Goal: Information Seeking & Learning: Learn about a topic

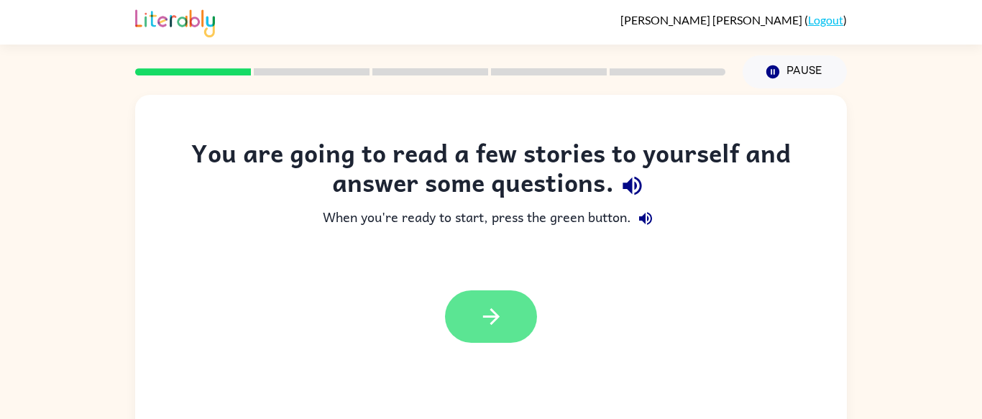
click at [503, 332] on button "button" at bounding box center [491, 317] width 92 height 52
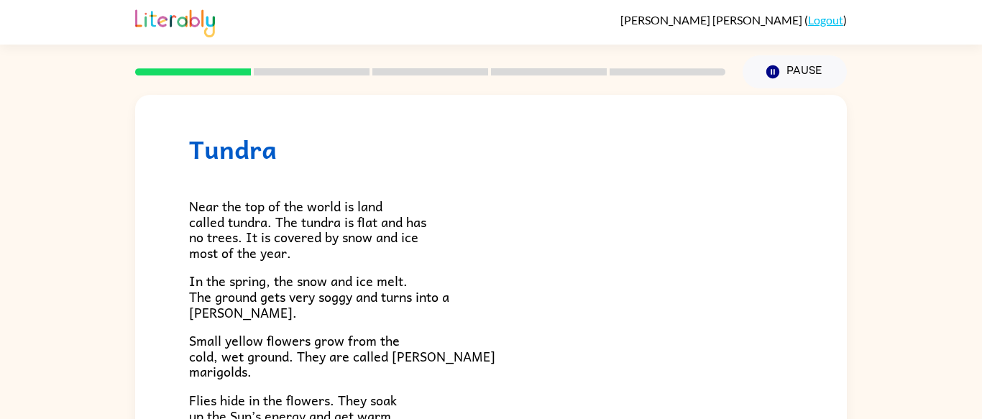
scroll to position [17, 0]
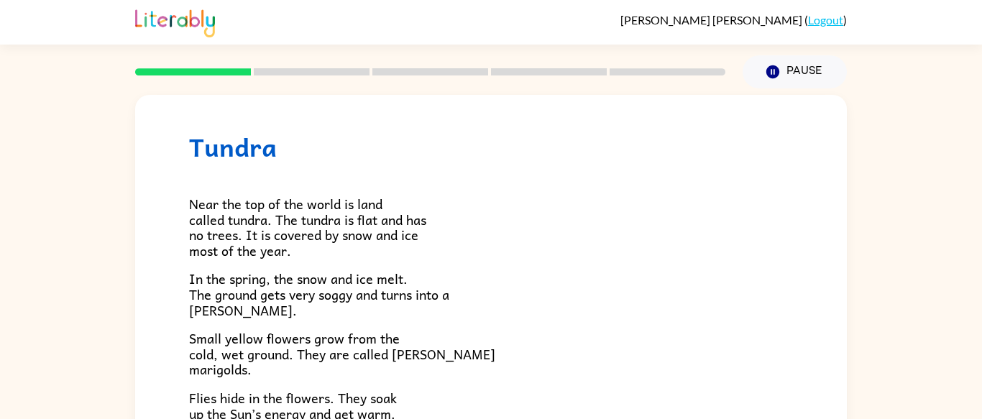
click at [475, 121] on div "Tundra Near the top of the world is land called tundra. The tundra is flat and …" at bounding box center [491, 394] width 712 height 632
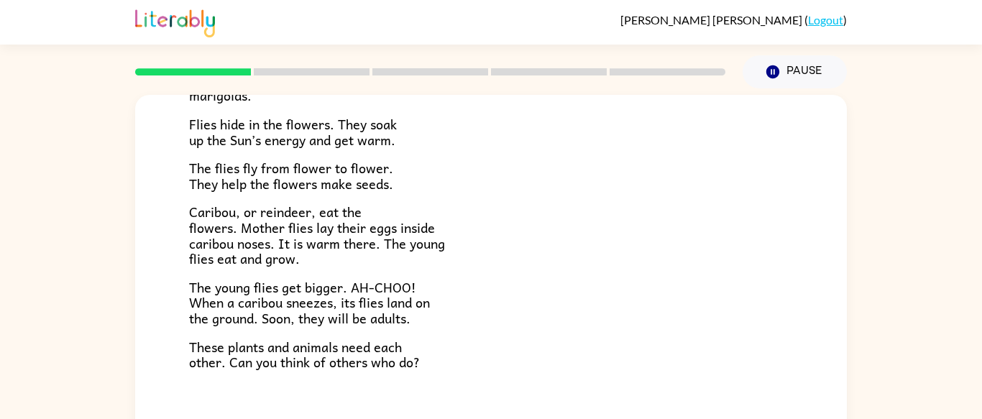
scroll to position [296, 0]
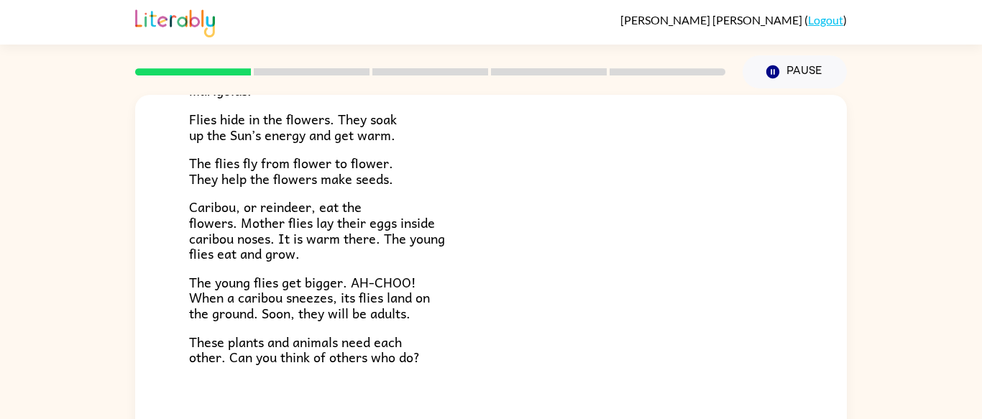
click at [511, 198] on div "Near the top of the world is land called tundra. The tundra is flat and has no …" at bounding box center [491, 124] width 604 height 482
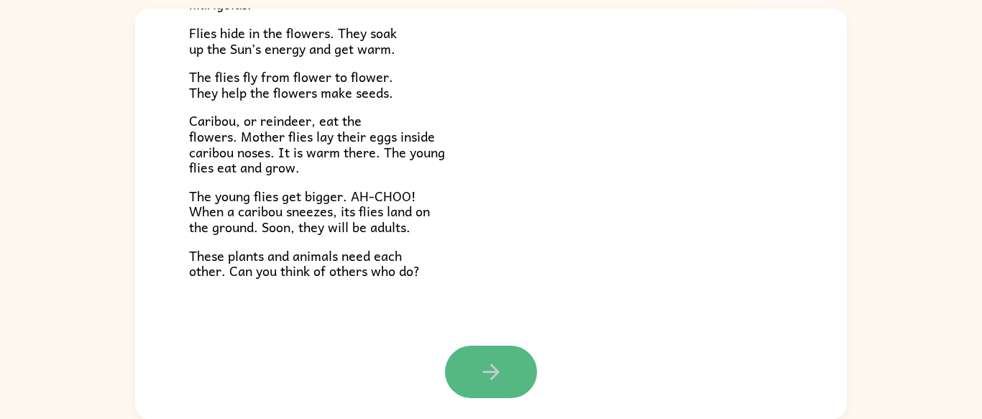
click at [476, 352] on button "button" at bounding box center [491, 372] width 92 height 52
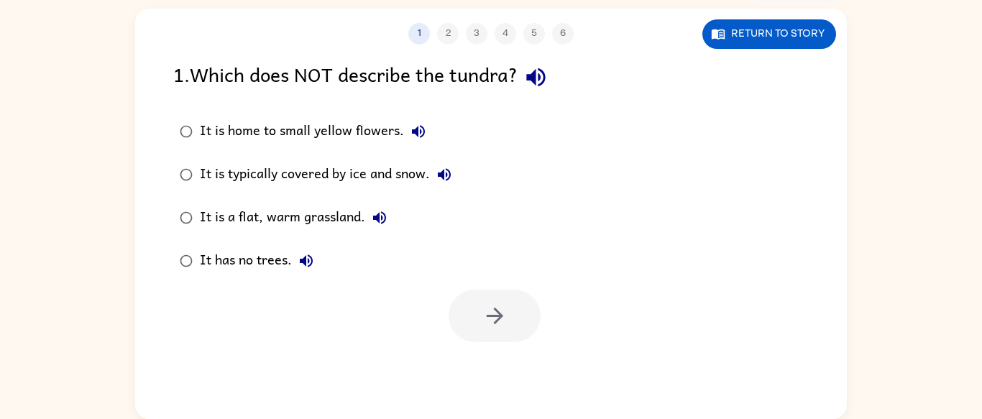
click at [407, 173] on div "It is typically covered by ice and snow." at bounding box center [329, 174] width 259 height 29
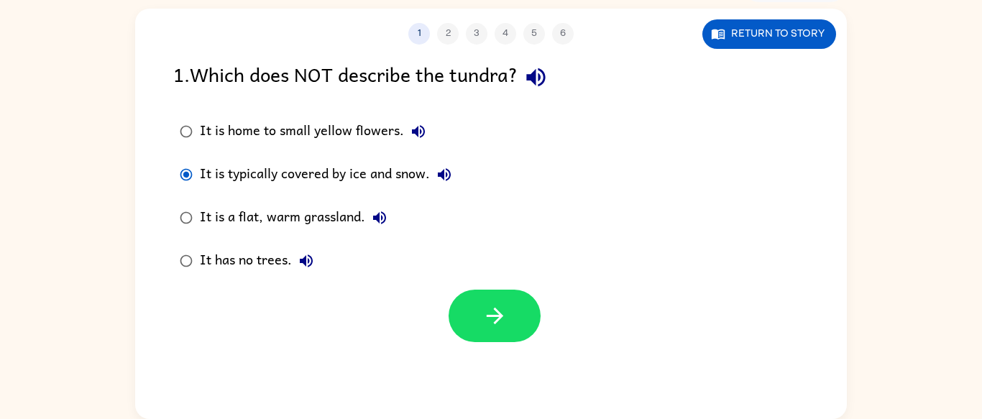
click at [372, 129] on div "It is home to small yellow flowers." at bounding box center [316, 131] width 233 height 29
click at [498, 291] on button "button" at bounding box center [495, 316] width 92 height 52
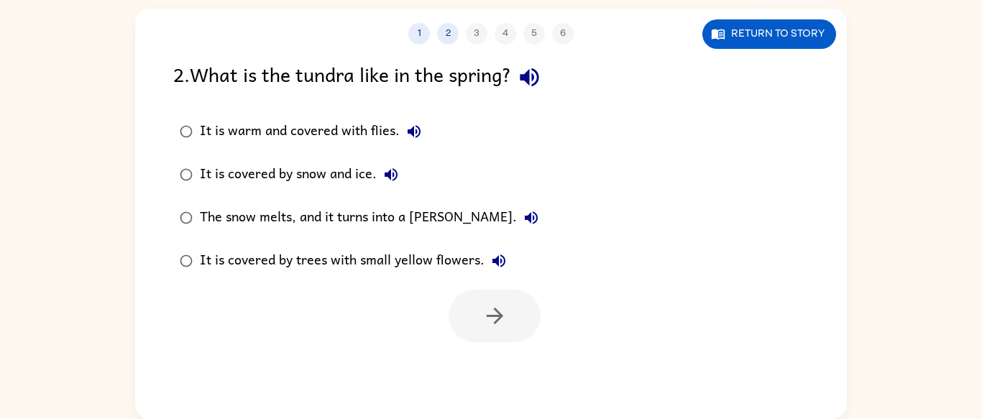
click at [324, 254] on div "It is covered by trees with small yellow flowers." at bounding box center [357, 261] width 314 height 29
click at [494, 321] on icon "button" at bounding box center [494, 315] width 25 height 25
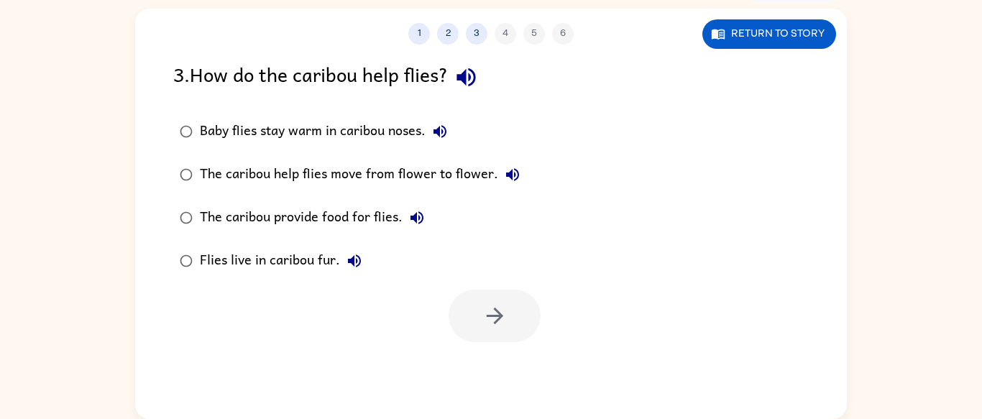
click at [378, 129] on div "Baby flies stay warm in caribou noses." at bounding box center [327, 131] width 255 height 29
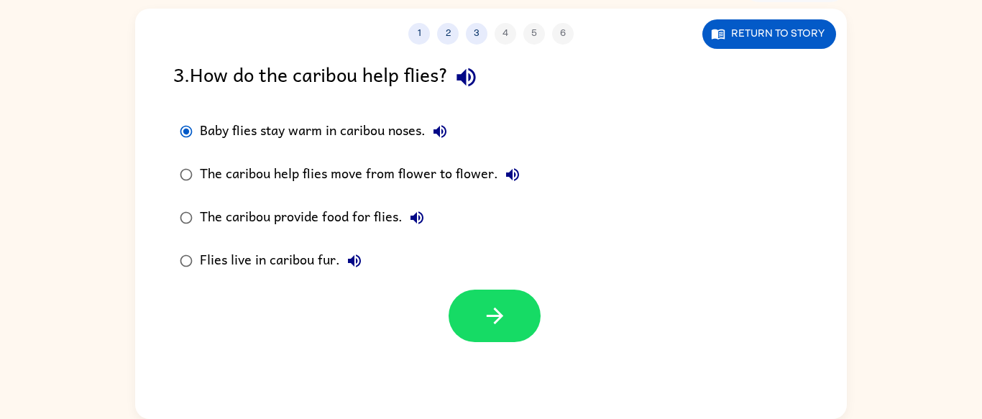
click at [465, 278] on label "Flies live in caribou fur." at bounding box center [349, 260] width 369 height 43
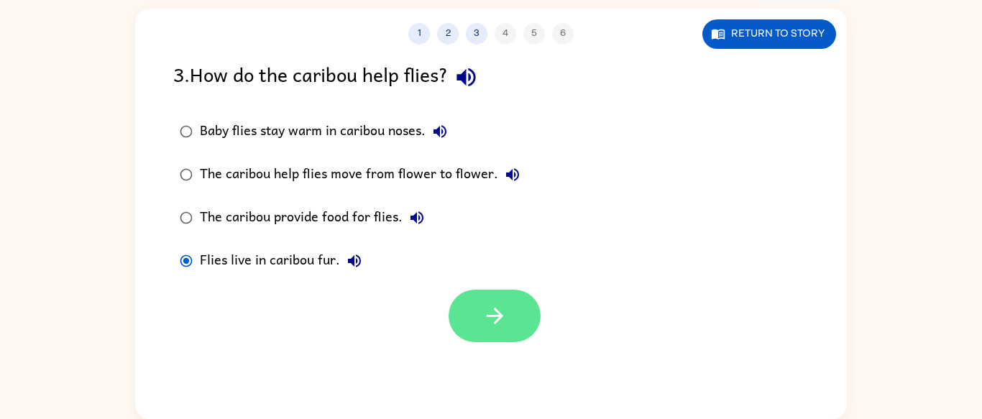
click at [475, 306] on button "button" at bounding box center [495, 316] width 92 height 52
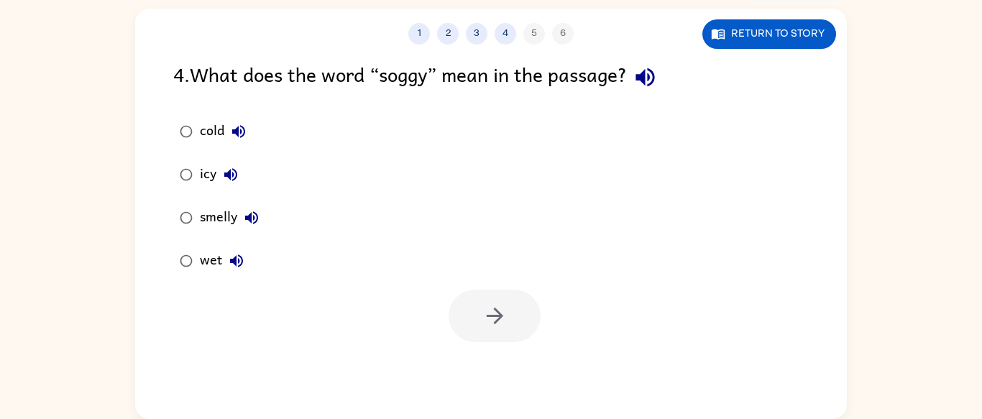
click at [229, 259] on icon "button" at bounding box center [236, 260] width 17 height 17
click at [205, 260] on div "wet" at bounding box center [225, 261] width 51 height 29
click at [493, 317] on icon "button" at bounding box center [494, 315] width 25 height 25
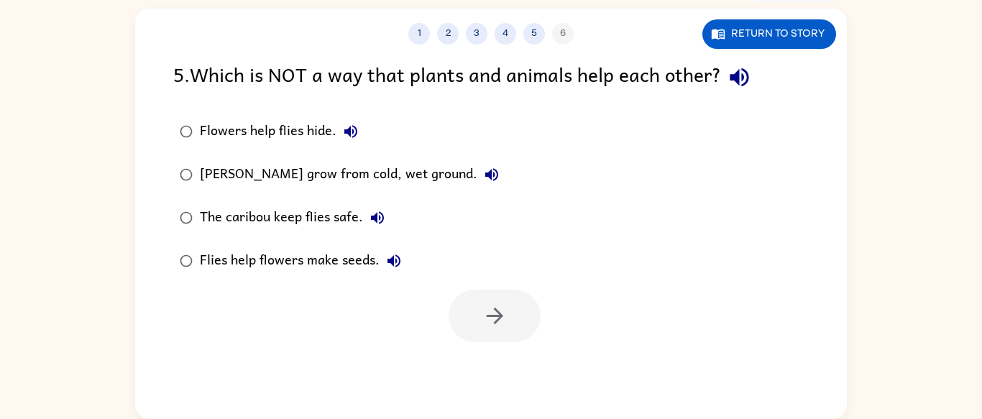
click at [358, 171] on div "[PERSON_NAME] grow from cold, wet ground." at bounding box center [353, 174] width 306 height 29
click at [482, 321] on icon "button" at bounding box center [494, 315] width 25 height 25
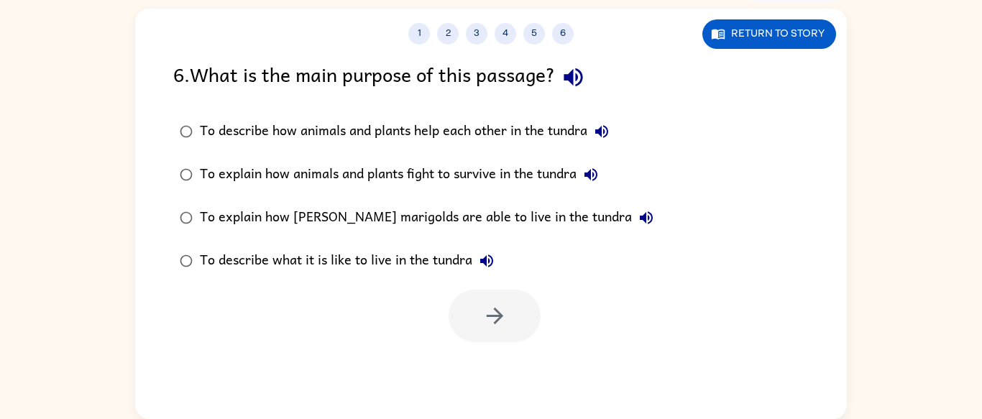
click at [493, 128] on div "To describe how animals and plants help each other in the tundra" at bounding box center [408, 131] width 416 height 29
click at [490, 321] on icon "button" at bounding box center [494, 315] width 25 height 25
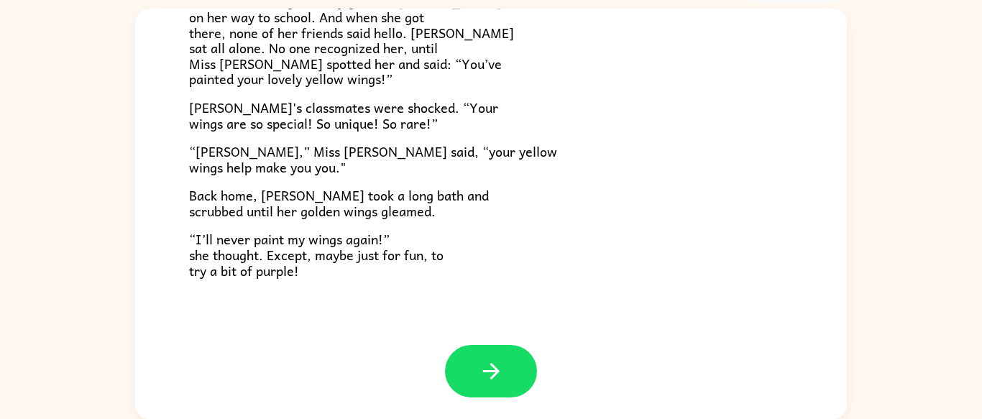
scroll to position [399, 0]
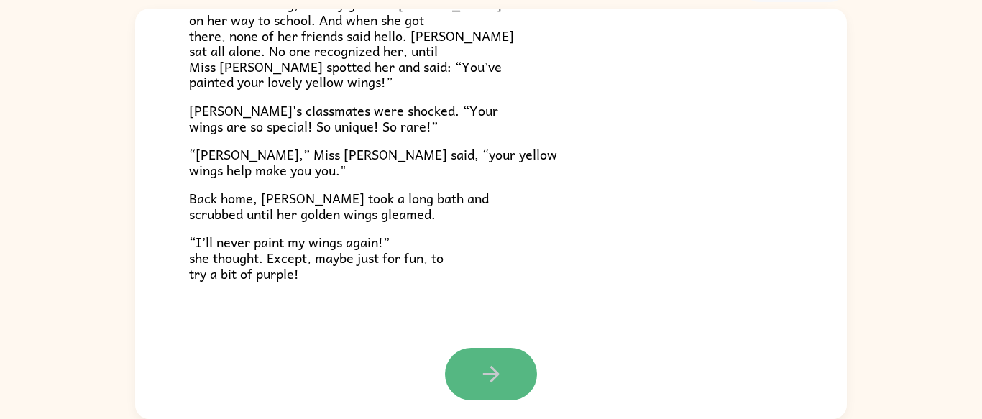
click at [465, 370] on button "button" at bounding box center [491, 374] width 92 height 52
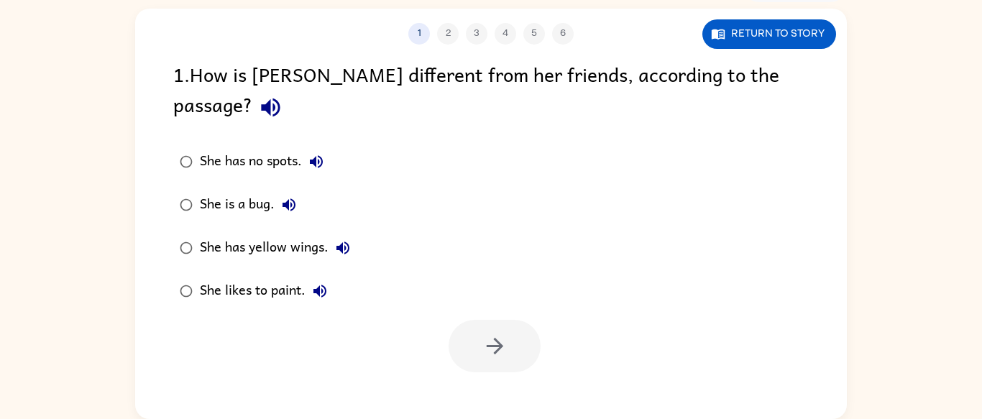
click at [262, 234] on div "She has yellow wings." at bounding box center [278, 248] width 157 height 29
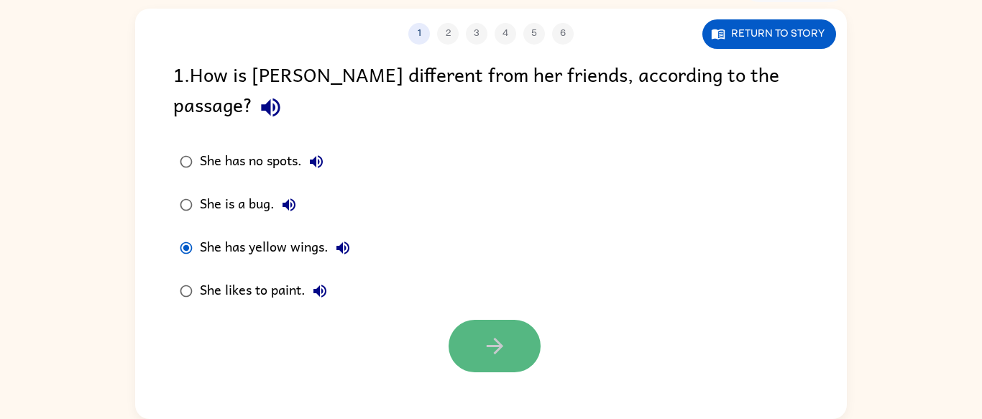
click at [485, 334] on icon "button" at bounding box center [494, 346] width 25 height 25
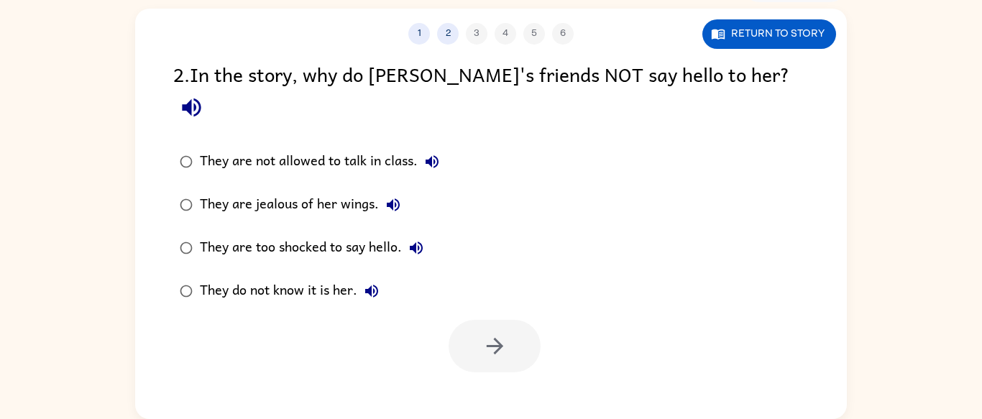
click at [266, 277] on div "They do not know it is her." at bounding box center [293, 291] width 186 height 29
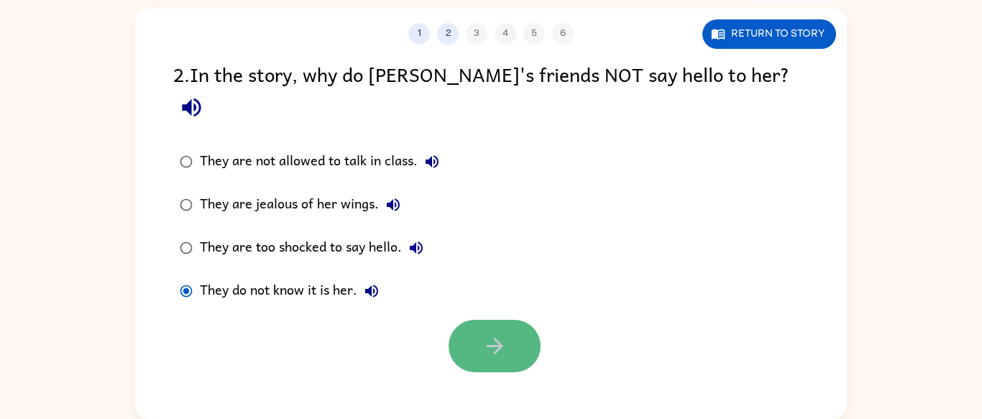
click at [520, 320] on button "button" at bounding box center [495, 346] width 92 height 52
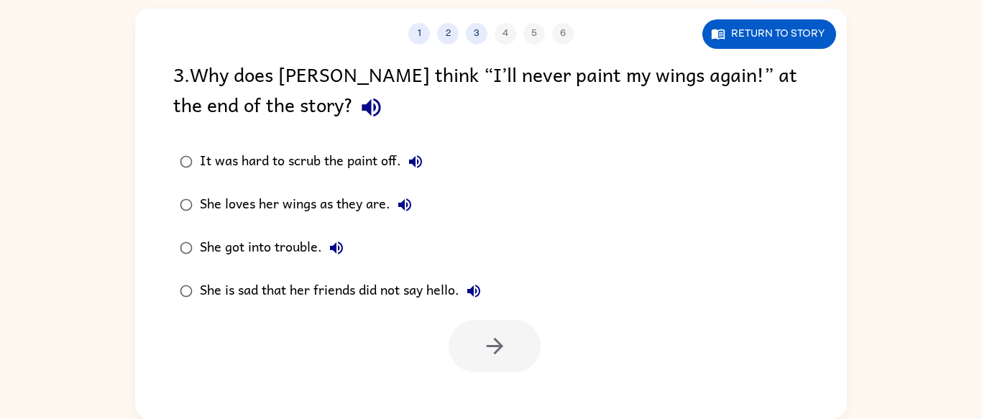
click at [320, 202] on div "She loves her wings as they are." at bounding box center [309, 205] width 219 height 29
click at [476, 345] on button "button" at bounding box center [495, 346] width 92 height 52
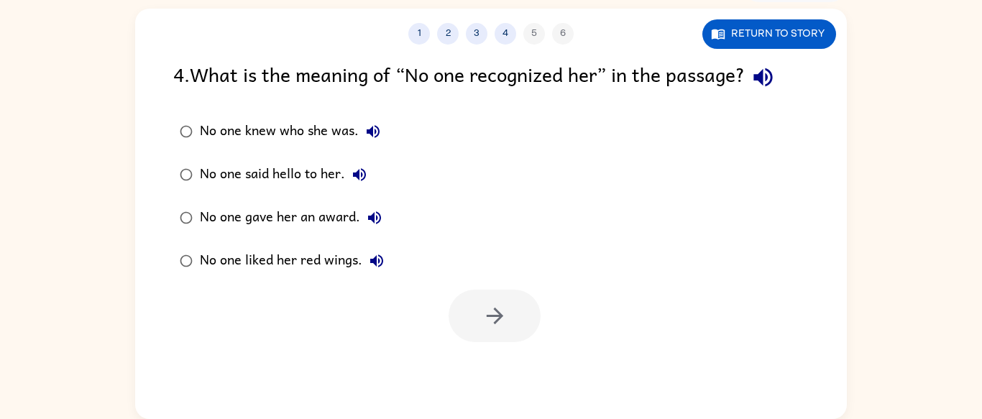
click at [387, 265] on button "No one liked her red wings." at bounding box center [376, 261] width 29 height 29
click at [338, 122] on div "No one knew who she was." at bounding box center [294, 131] width 188 height 29
click at [482, 302] on button "button" at bounding box center [495, 316] width 92 height 52
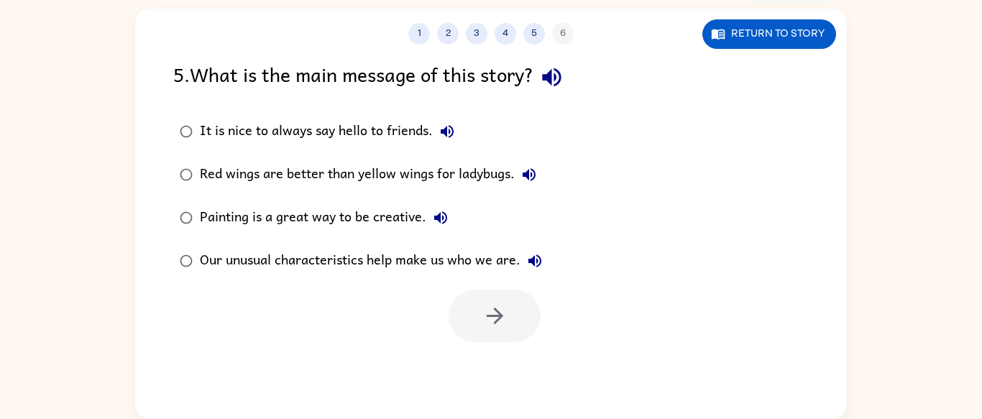
click at [453, 257] on div "Our unusual characteristics help make us who we are." at bounding box center [374, 261] width 349 height 29
click at [487, 303] on icon "button" at bounding box center [494, 315] width 25 height 25
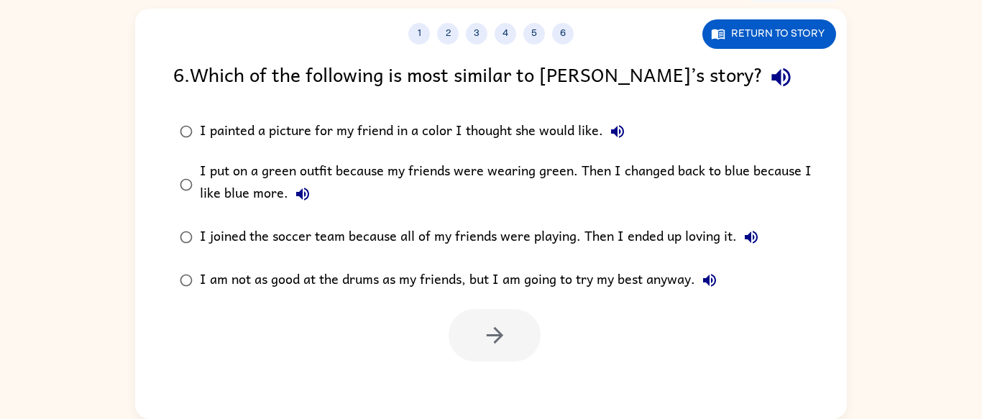
click at [329, 168] on div "I put on a green outfit because my friends were wearing green. Then I changed b…" at bounding box center [514, 184] width 628 height 48
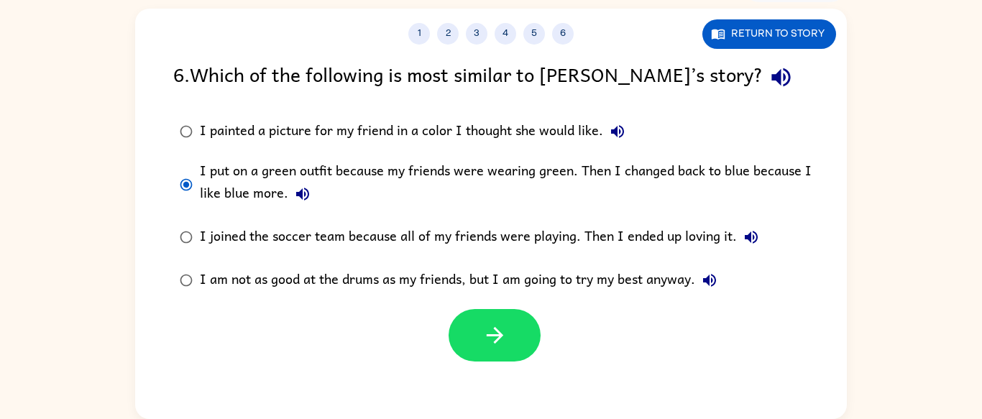
click at [477, 306] on div at bounding box center [491, 332] width 712 height 60
click at [475, 337] on button "button" at bounding box center [495, 335] width 92 height 52
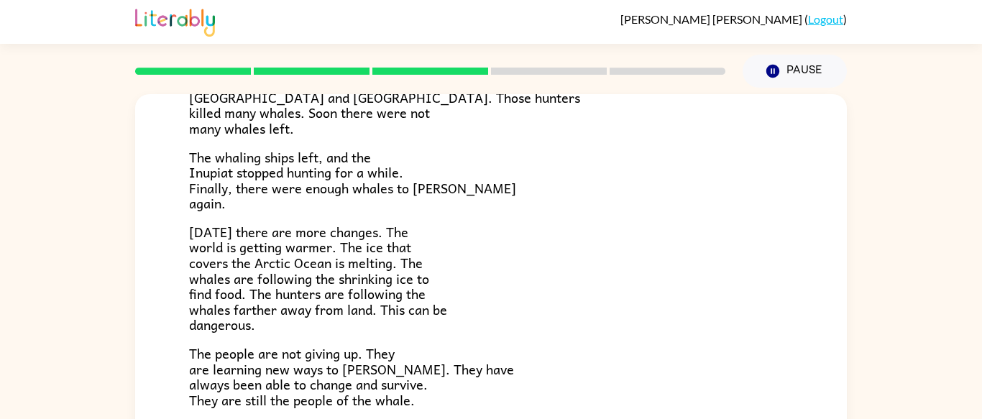
scroll to position [442, 0]
click at [378, 115] on p "But then whaling ships came from [GEOGRAPHIC_DATA] and [GEOGRAPHIC_DATA]. Those…" at bounding box center [491, 104] width 604 height 62
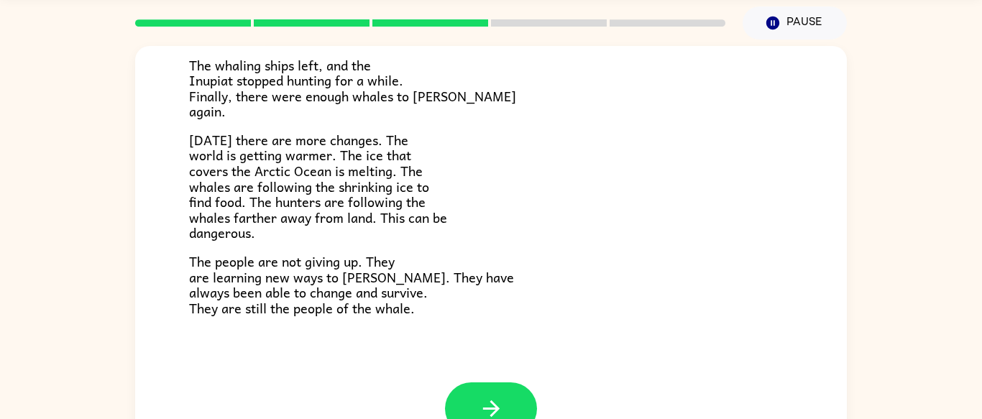
scroll to position [86, 0]
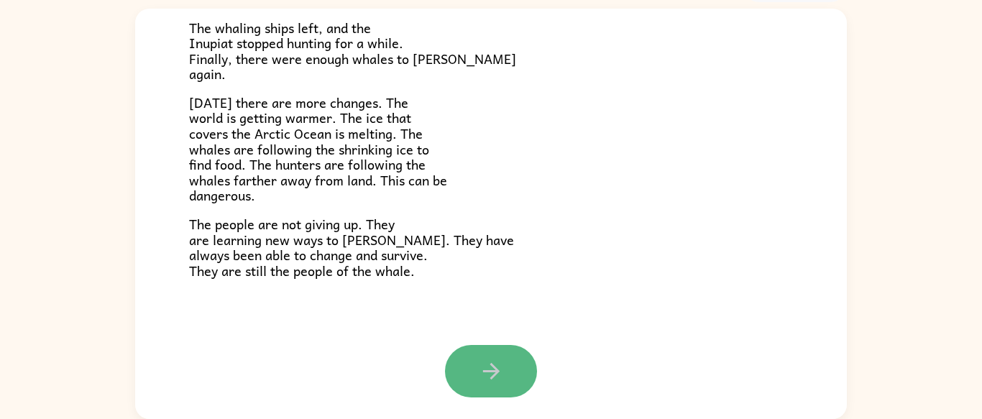
click at [473, 358] on button "button" at bounding box center [491, 371] width 92 height 52
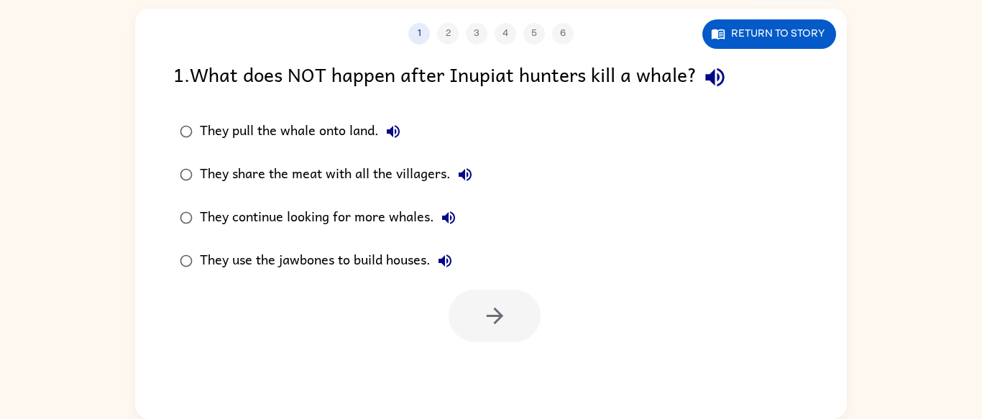
click at [399, 221] on div "They continue looking for more whales." at bounding box center [331, 217] width 263 height 29
click at [516, 318] on button "button" at bounding box center [495, 316] width 92 height 52
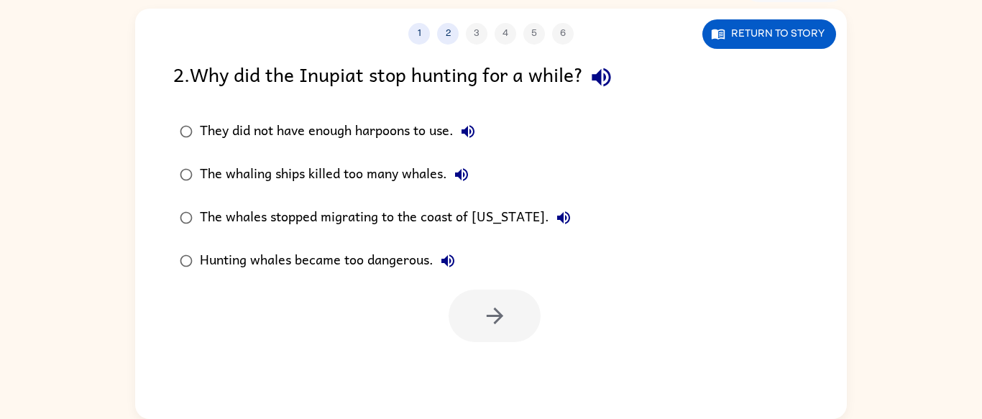
click at [393, 186] on div "The whaling ships killed too many whales." at bounding box center [338, 174] width 276 height 29
click at [488, 314] on icon "button" at bounding box center [494, 315] width 25 height 25
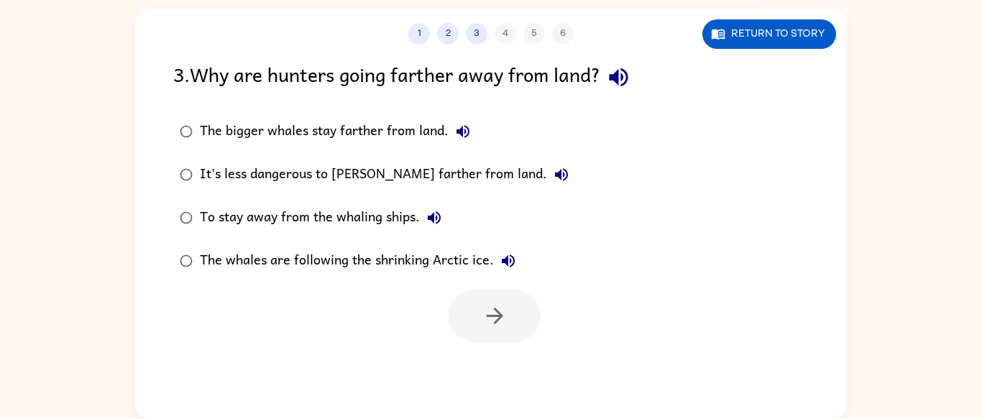
click at [394, 121] on div "The bigger whales stay farther from land." at bounding box center [339, 131] width 278 height 29
click at [492, 328] on icon "button" at bounding box center [494, 315] width 25 height 25
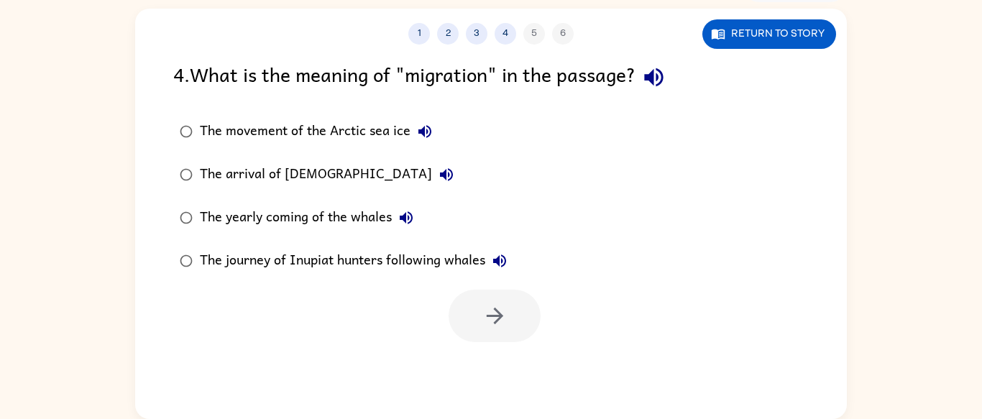
click at [347, 210] on div "The yearly coming of the whales" at bounding box center [310, 217] width 221 height 29
click at [485, 316] on icon "button" at bounding box center [494, 315] width 25 height 25
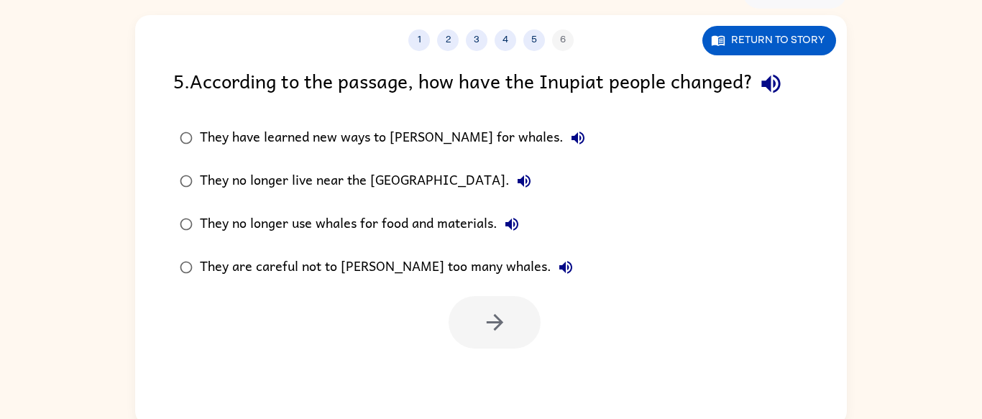
scroll to position [63, 0]
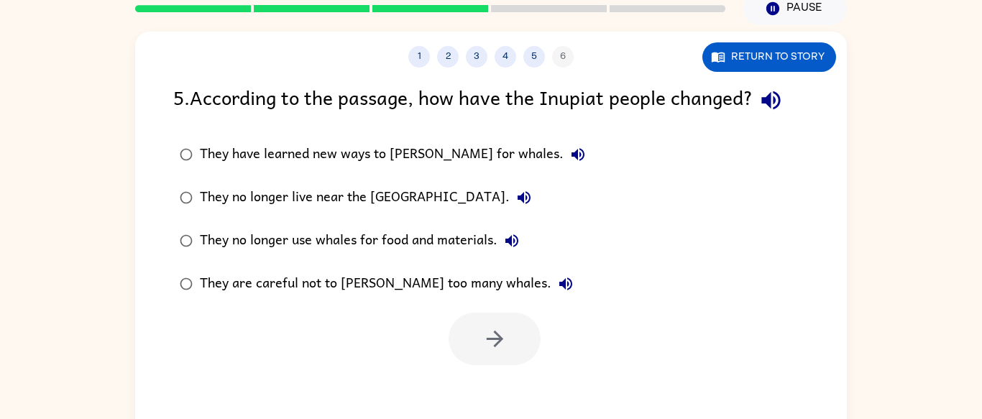
click at [361, 150] on div "They have learned new ways to [PERSON_NAME] for whales." at bounding box center [396, 154] width 393 height 29
click at [500, 325] on button "button" at bounding box center [495, 339] width 92 height 52
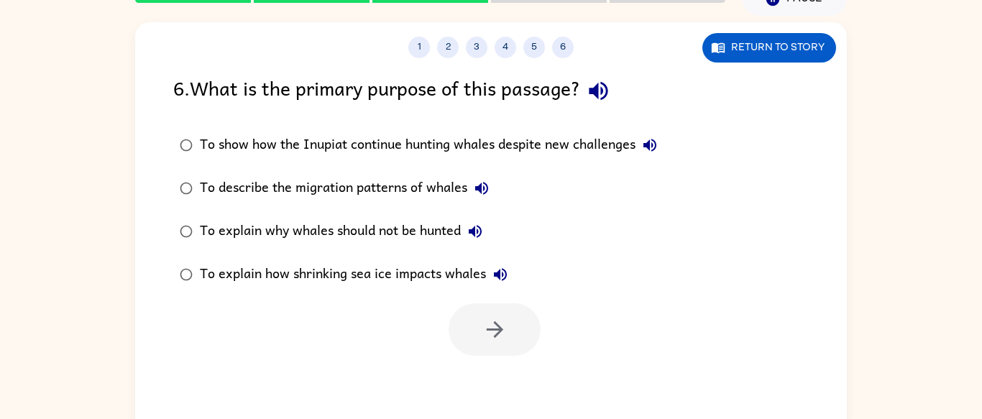
scroll to position [75, 0]
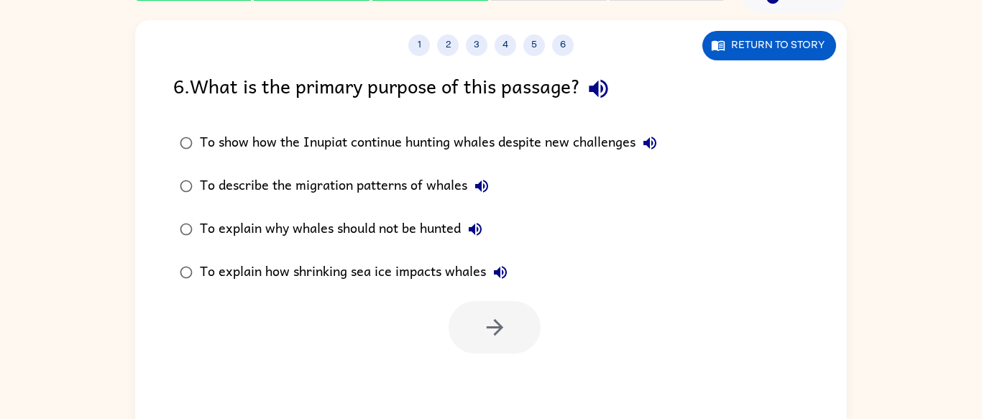
click at [470, 317] on div at bounding box center [495, 327] width 92 height 52
click at [441, 265] on div "To explain how shrinking sea ice impacts whales" at bounding box center [357, 272] width 315 height 29
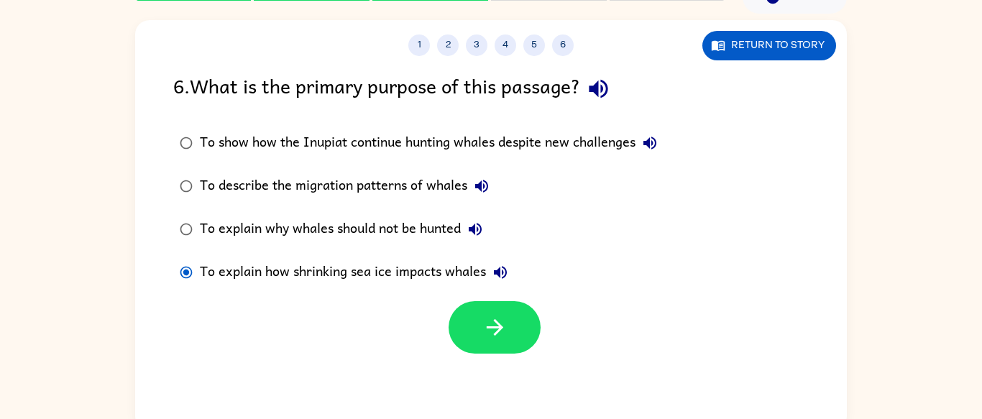
click at [481, 294] on label "To explain how shrinking sea ice impacts whales" at bounding box center [418, 272] width 506 height 43
click at [486, 313] on button "button" at bounding box center [495, 327] width 92 height 52
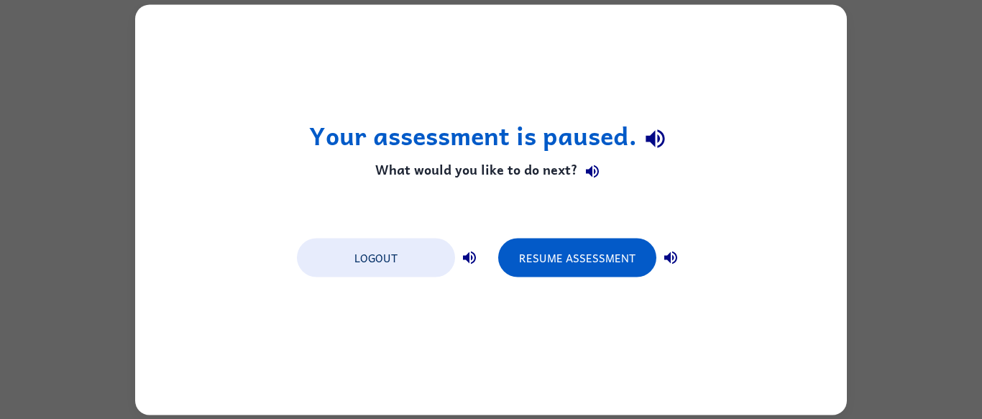
scroll to position [0, 0]
